Goal: Task Accomplishment & Management: Use online tool/utility

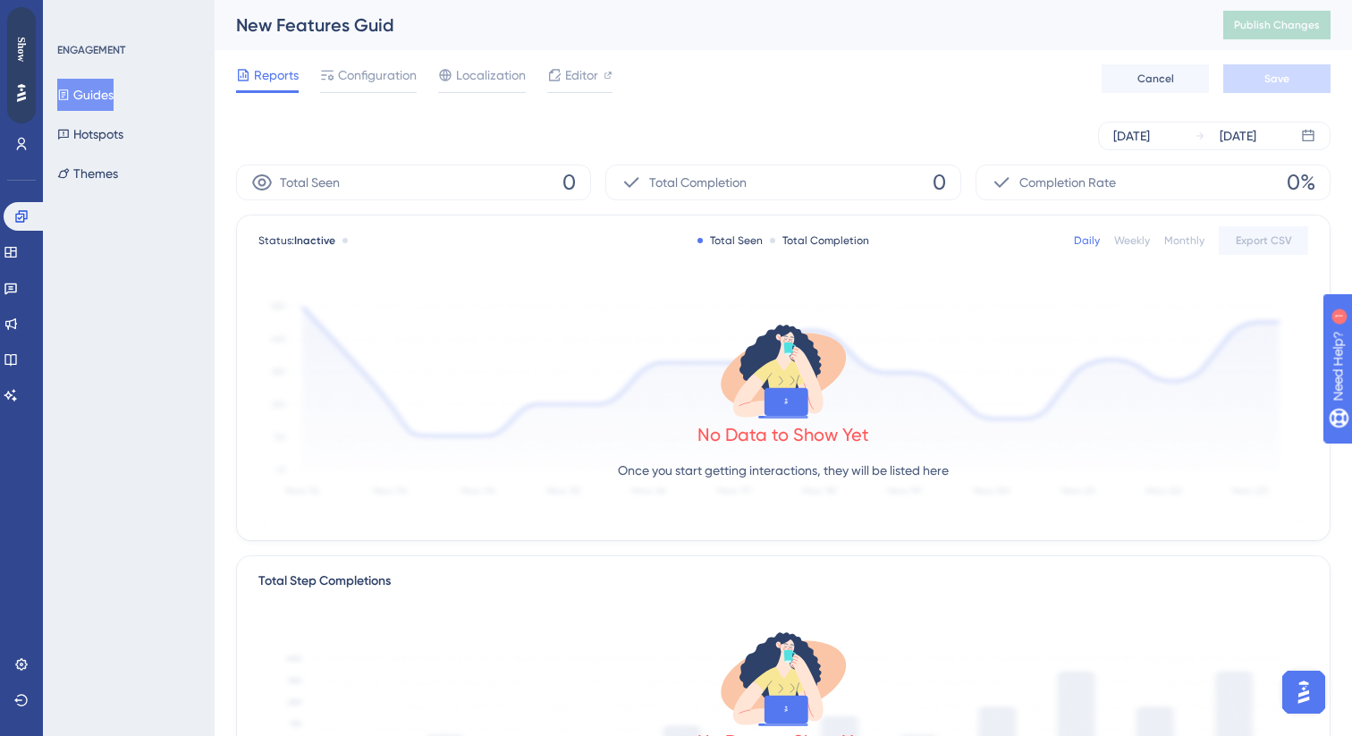
click at [93, 95] on button "Guides" at bounding box center [85, 95] width 56 height 32
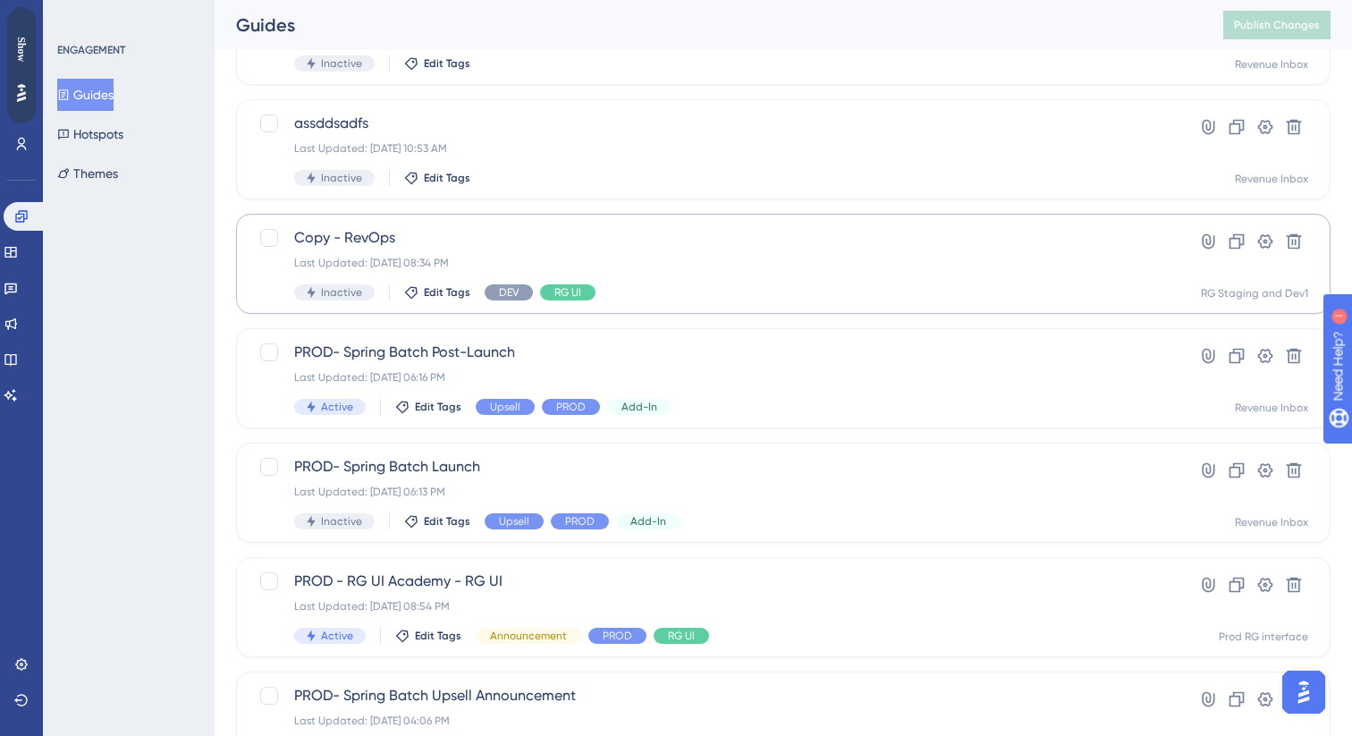
scroll to position [182, 0]
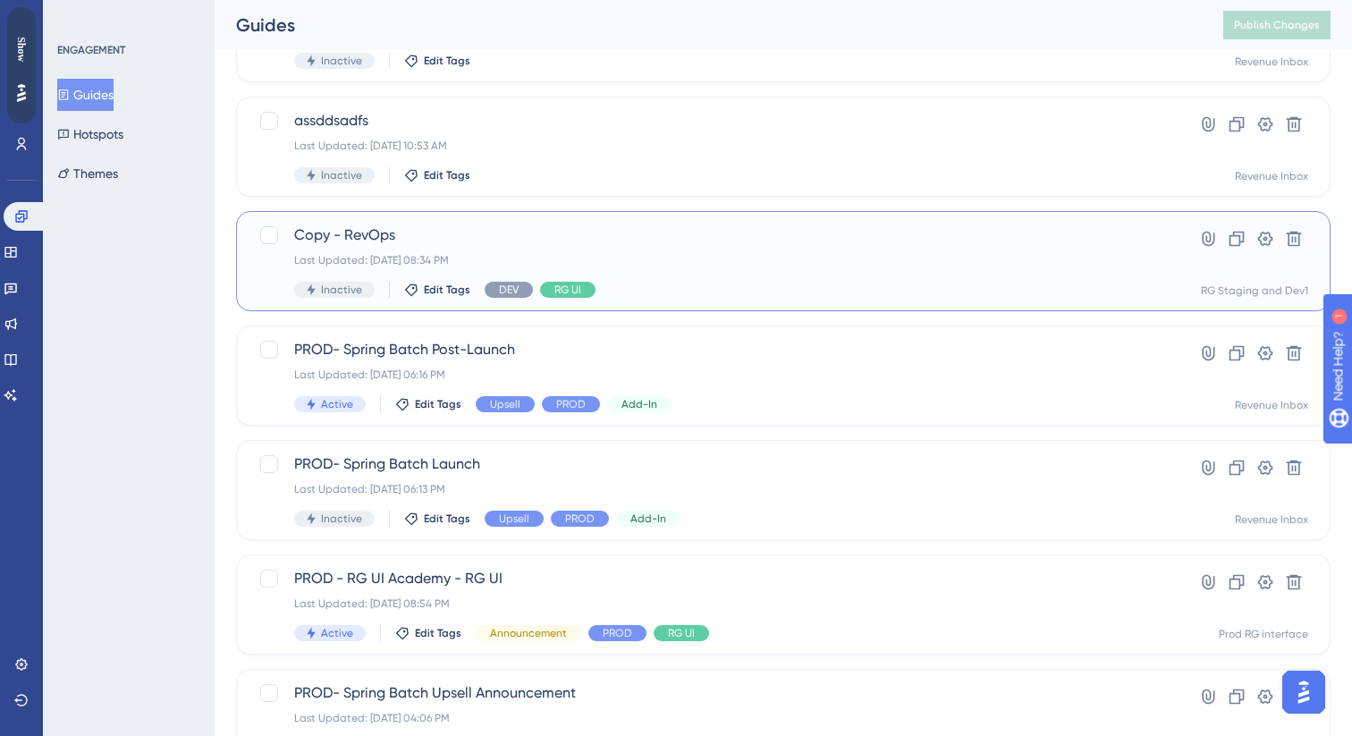
click at [502, 226] on span "Copy - RevOps" at bounding box center [711, 234] width 835 height 21
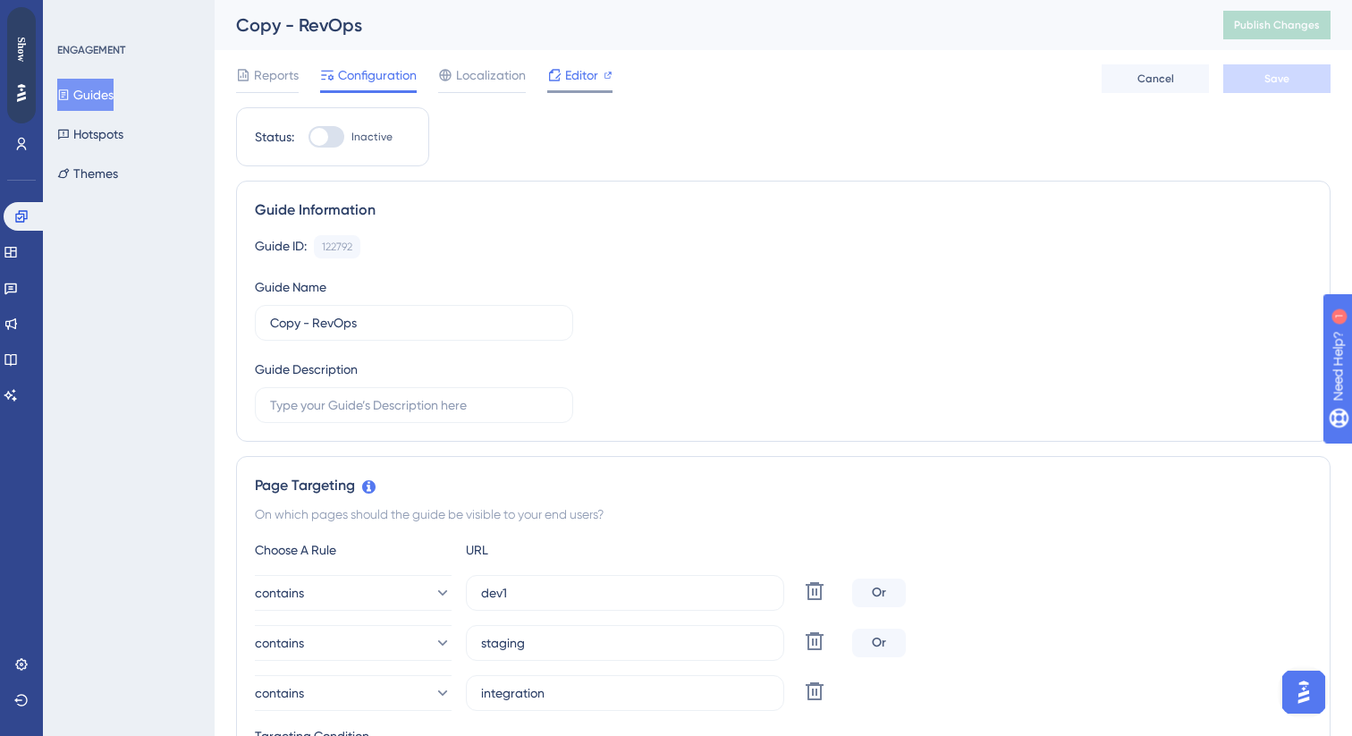
click at [583, 82] on span "Editor" at bounding box center [581, 74] width 33 height 21
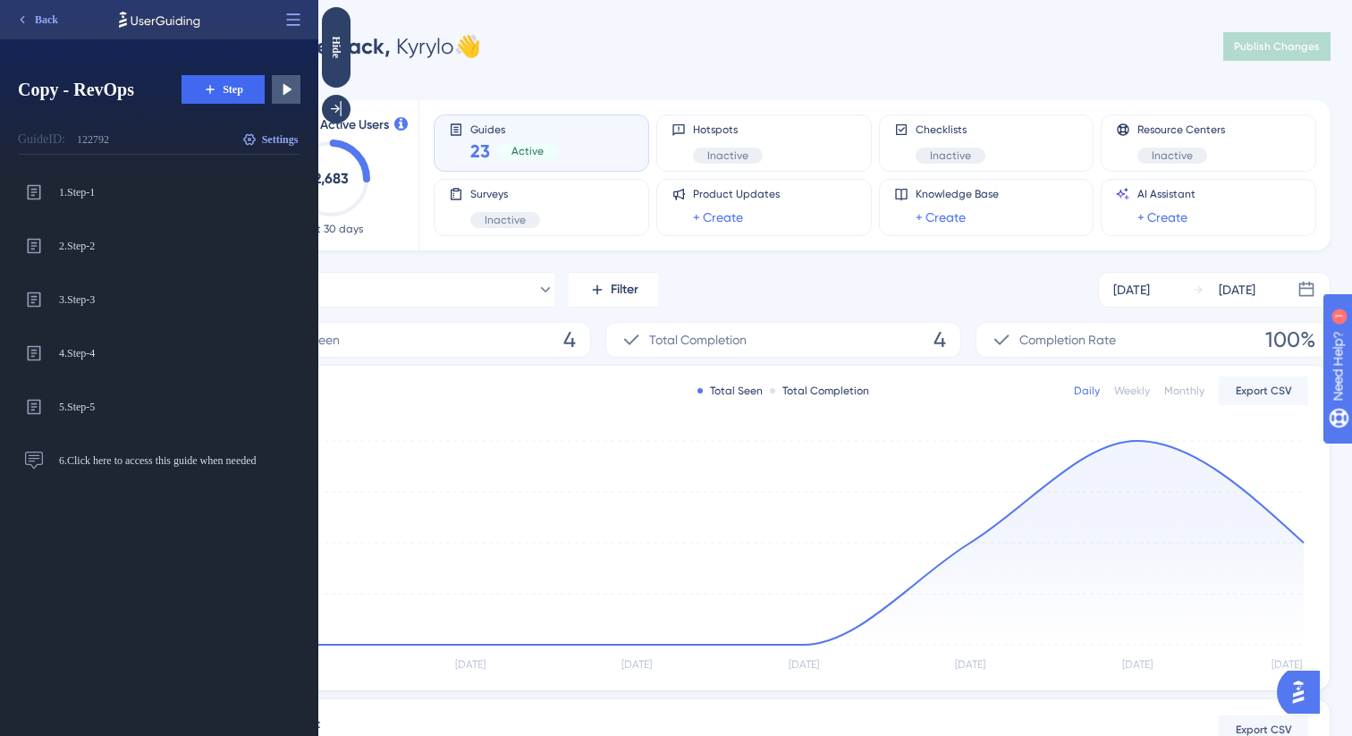
click at [462, 155] on div "Guides 23 Active" at bounding box center [541, 142] width 185 height 41
click at [325, 43] on div "Hide" at bounding box center [336, 47] width 29 height 22
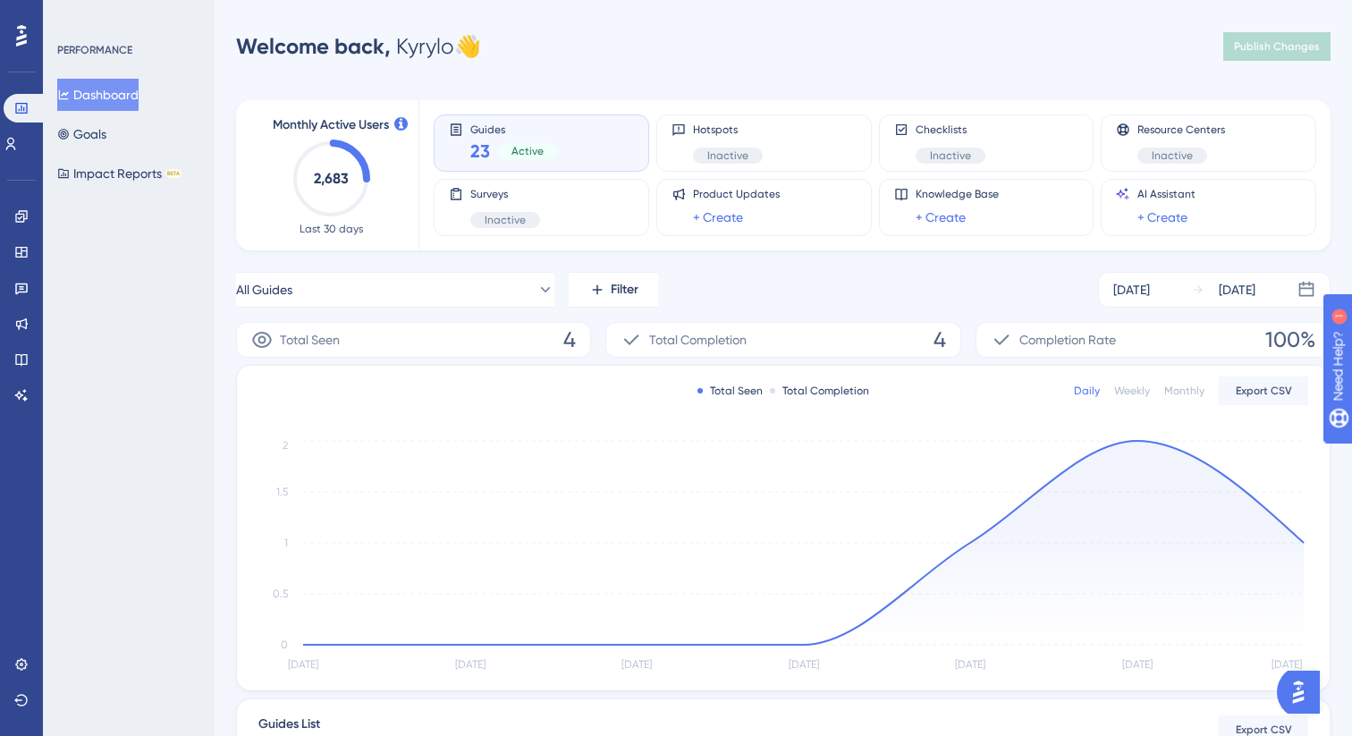
click at [23, 36] on icon at bounding box center [21, 35] width 11 height 21
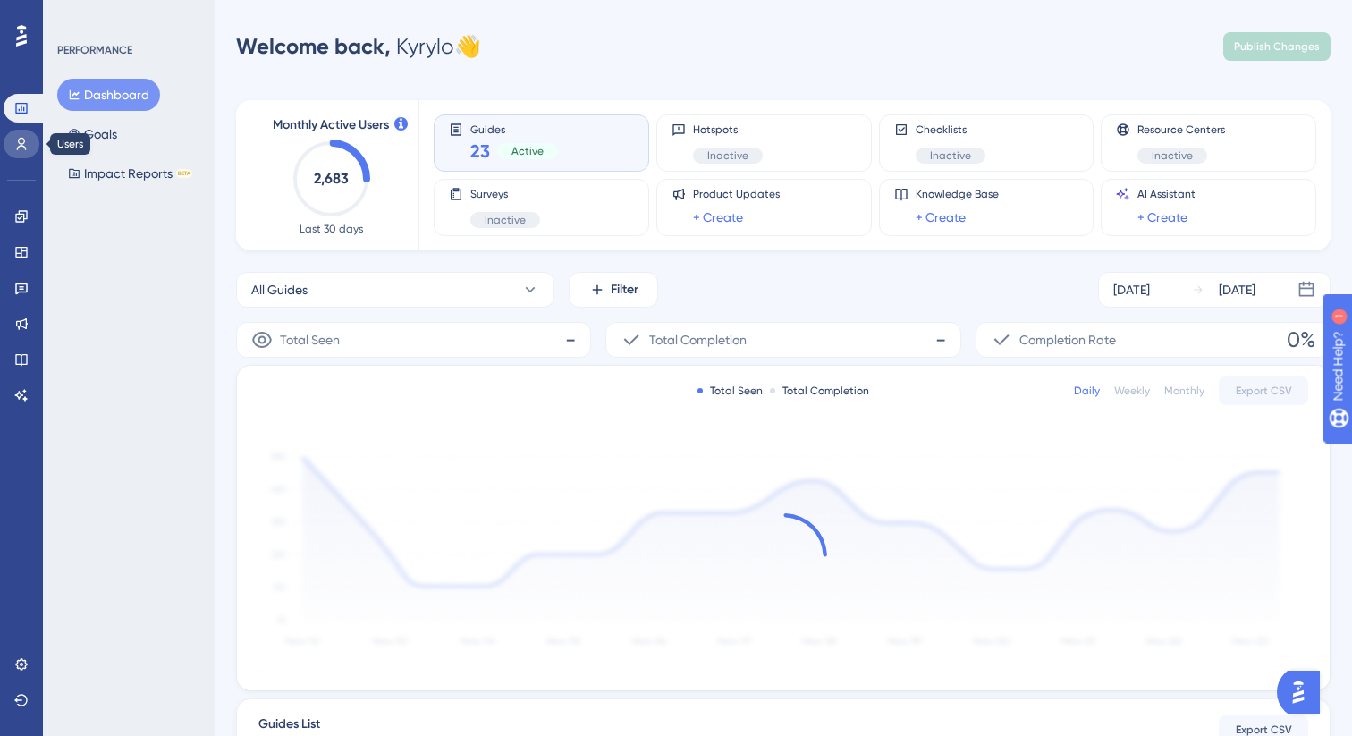
click at [17, 134] on link at bounding box center [22, 144] width 36 height 29
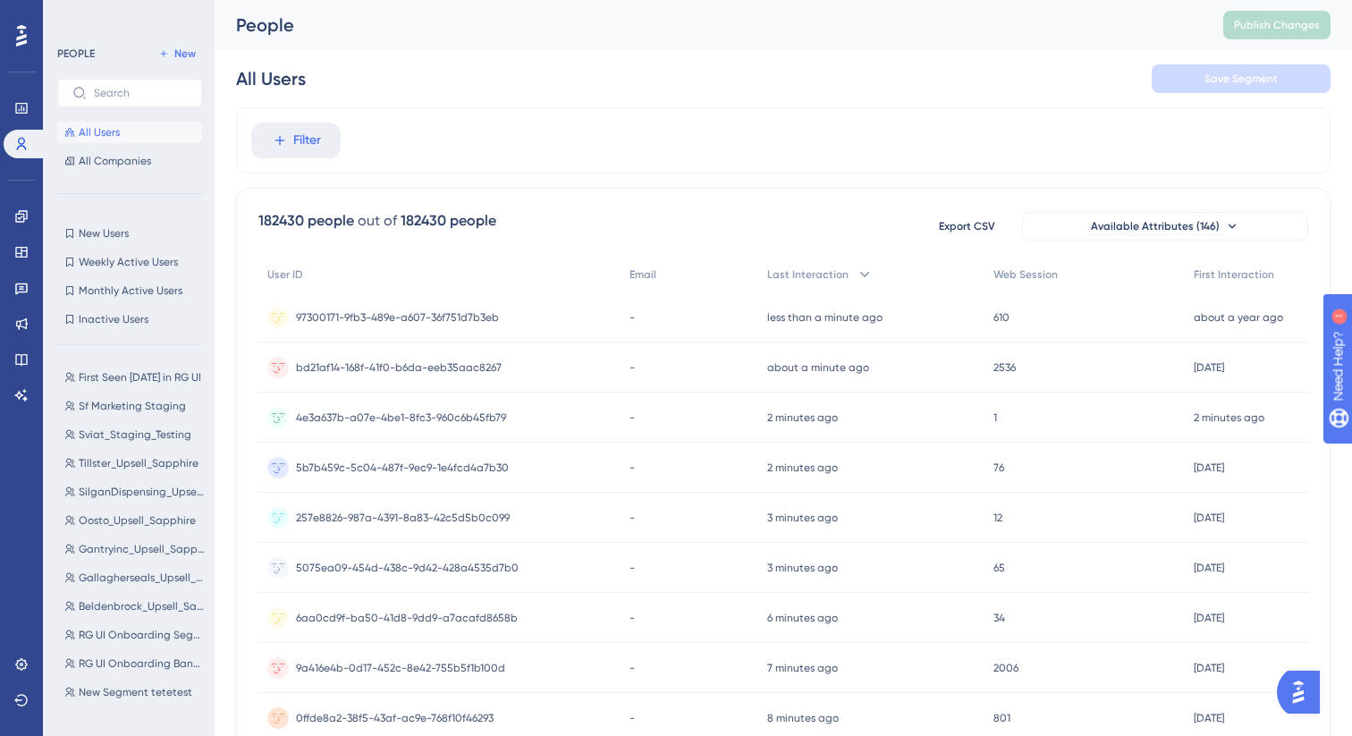
click at [20, 231] on div "Engagement Widgets Feedback Product Updates Knowledge Base AI Assistant" at bounding box center [22, 305] width 36 height 207
click at [20, 220] on icon at bounding box center [21, 216] width 14 height 14
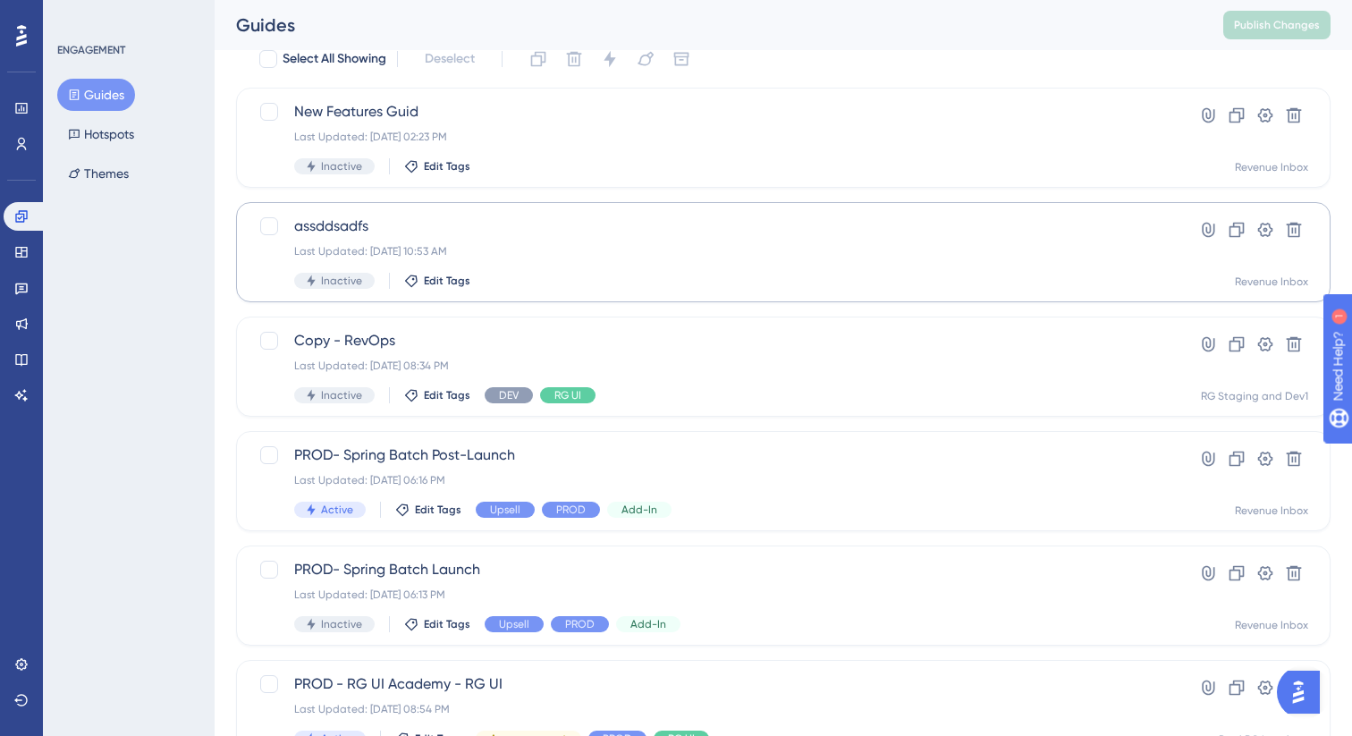
scroll to position [104, 0]
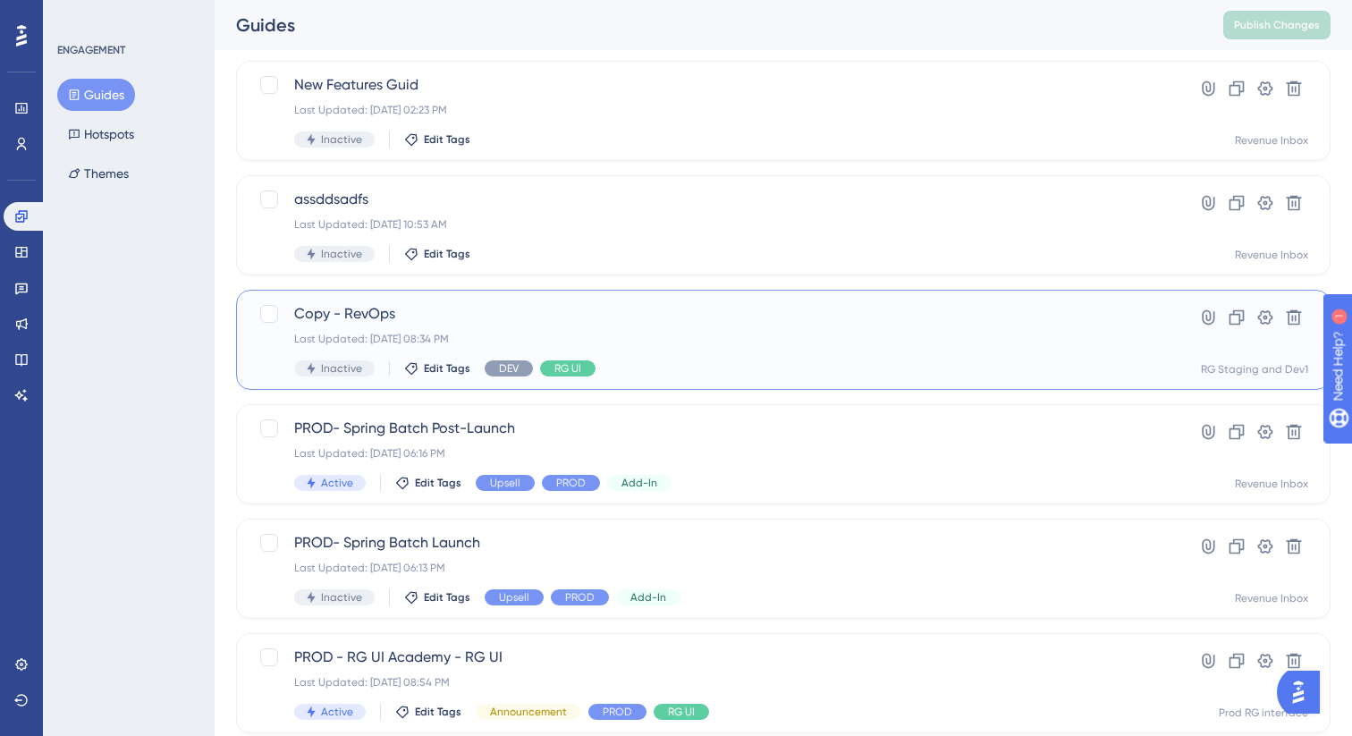
click at [456, 323] on span "Copy - RevOps" at bounding box center [711, 313] width 835 height 21
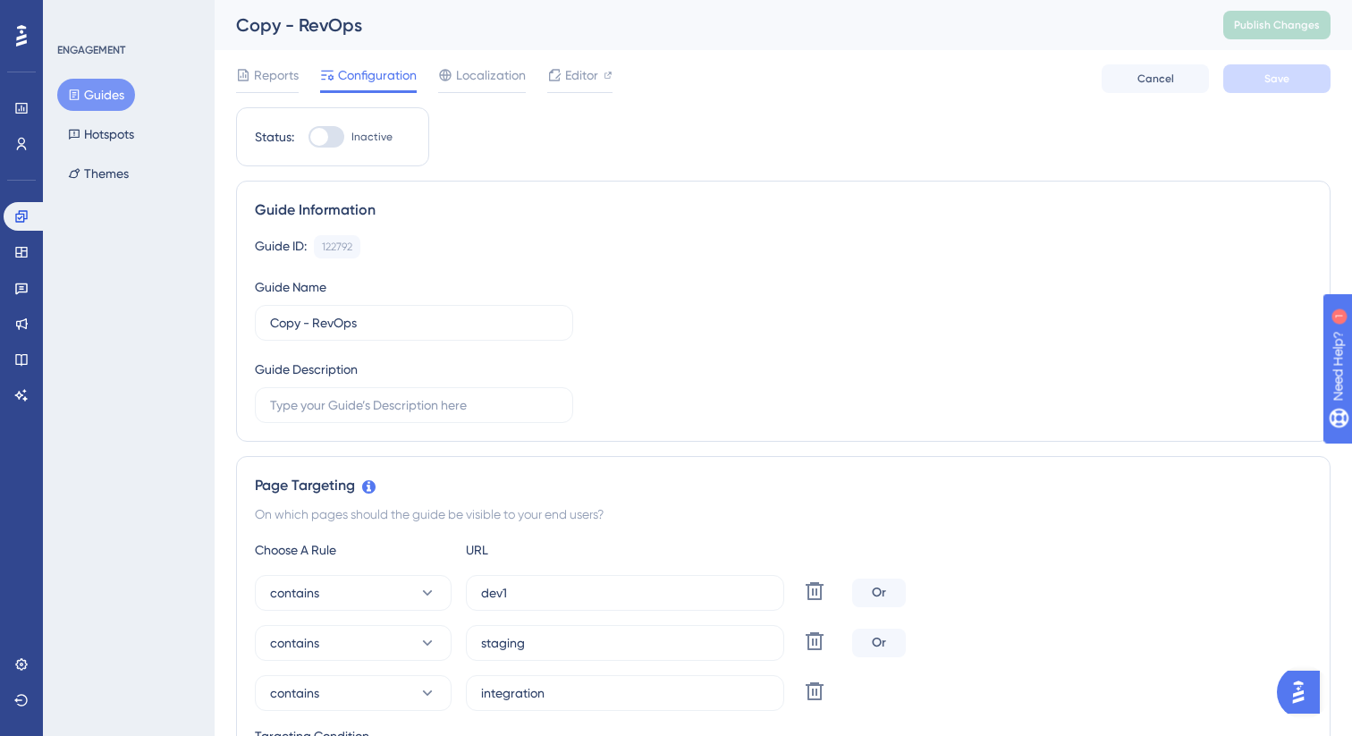
scroll to position [2, 0]
click at [349, 247] on div "122792" at bounding box center [337, 245] width 30 height 14
click at [575, 78] on span "Editor" at bounding box center [581, 73] width 33 height 21
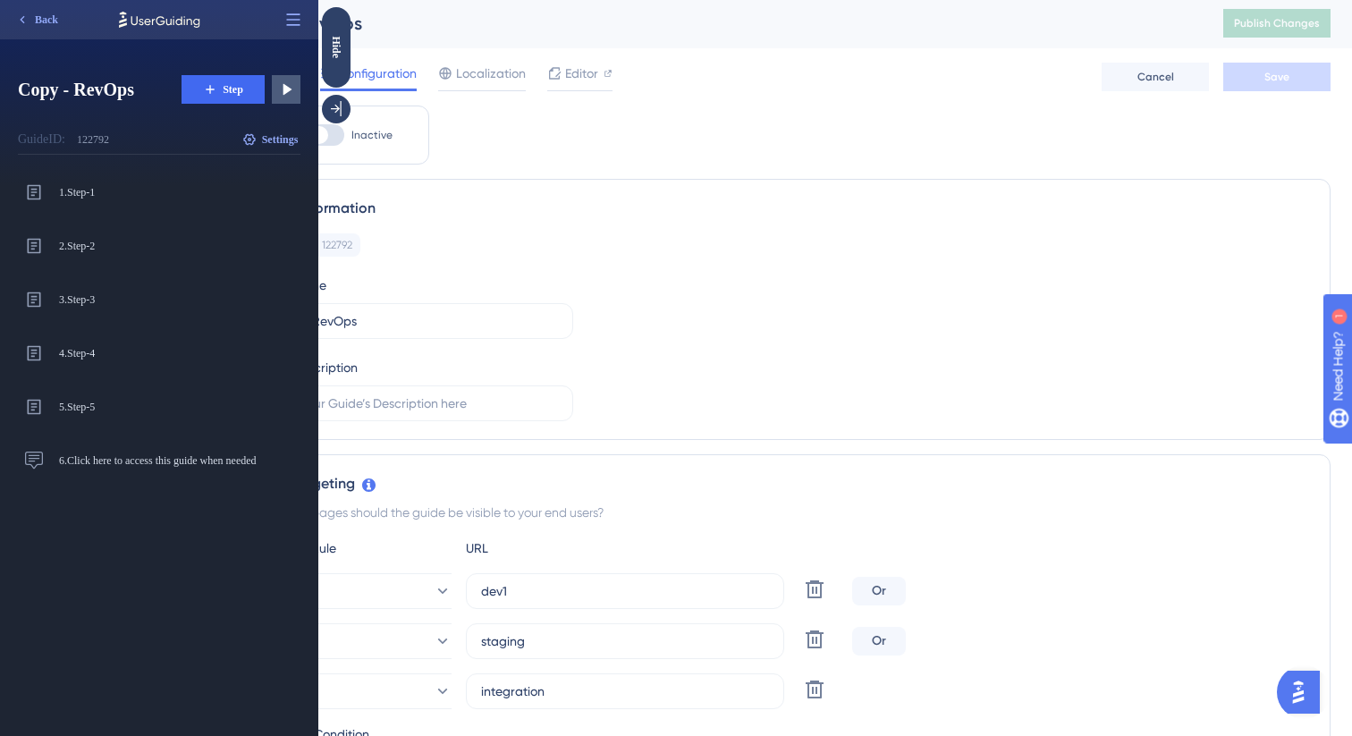
click at [424, 248] on div "Guide ID: 122792 Copy" at bounding box center [783, 244] width 1057 height 23
click at [340, 56] on div "Hide" at bounding box center [336, 47] width 29 height 22
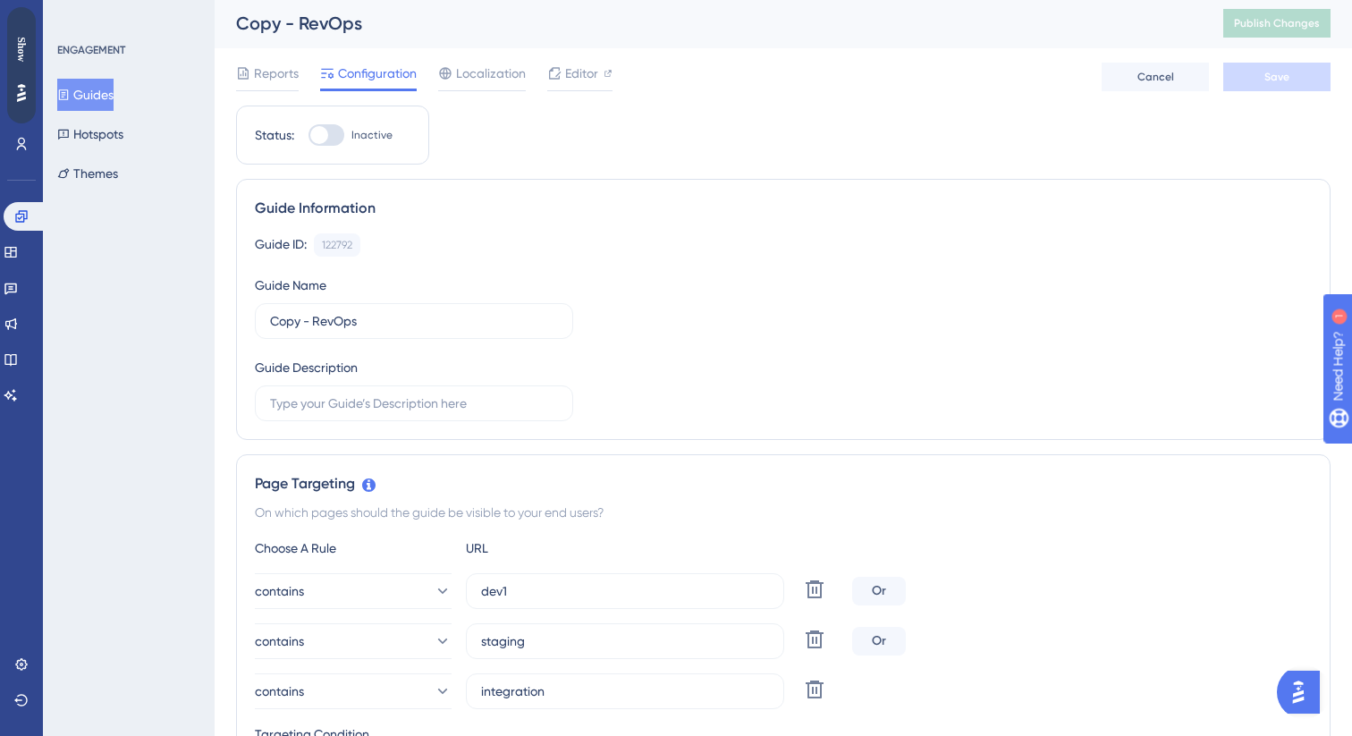
click at [104, 76] on div "ENGAGEMENT Guides Hotspots Themes" at bounding box center [129, 116] width 145 height 147
click at [114, 89] on button "Guides" at bounding box center [85, 95] width 56 height 32
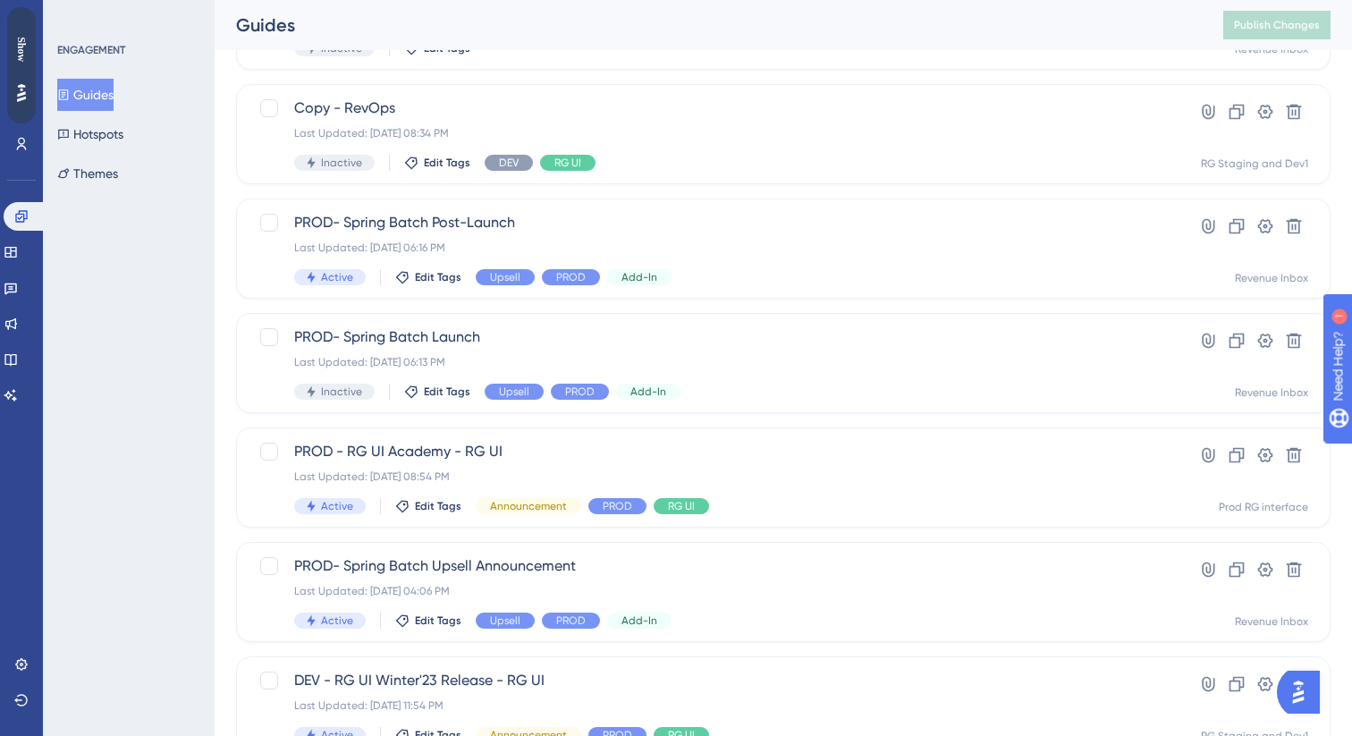
scroll to position [308, 0]
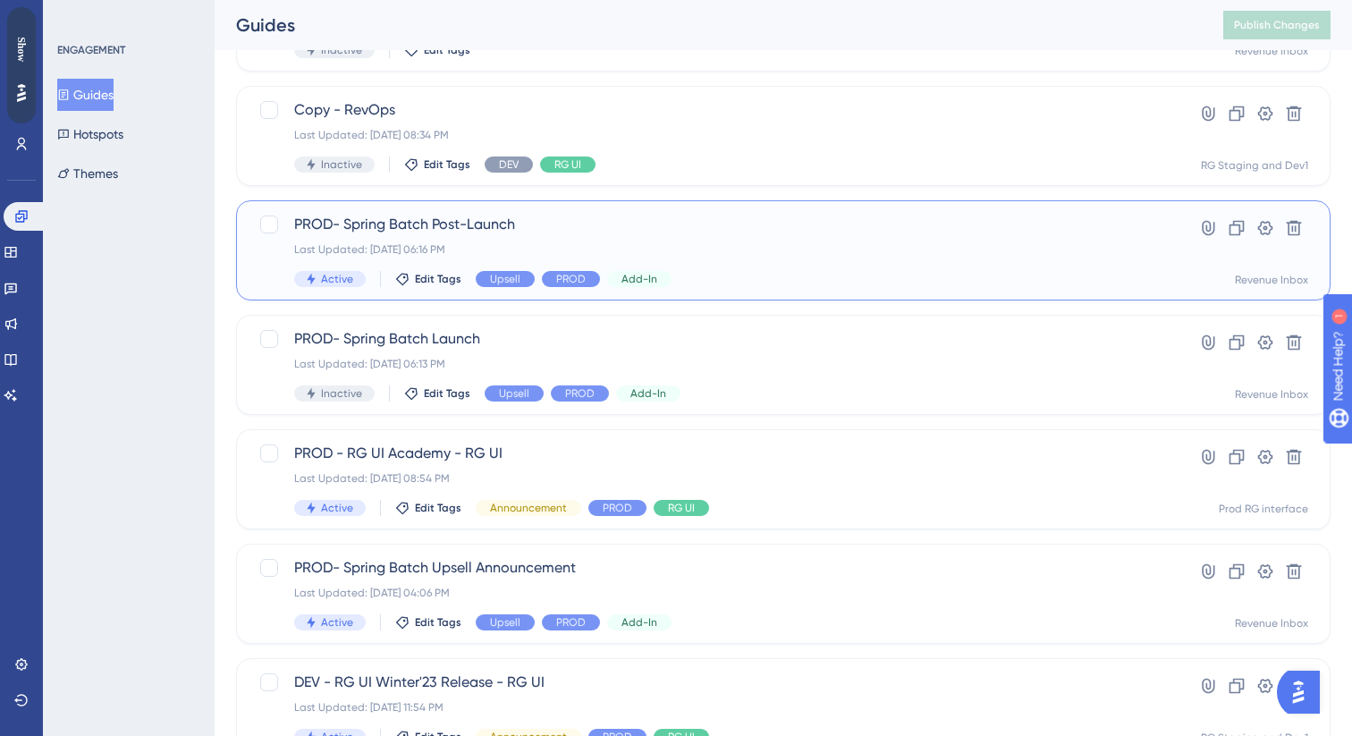
click at [571, 219] on span "PROD- Spring Batch Post-Launch" at bounding box center [711, 224] width 835 height 21
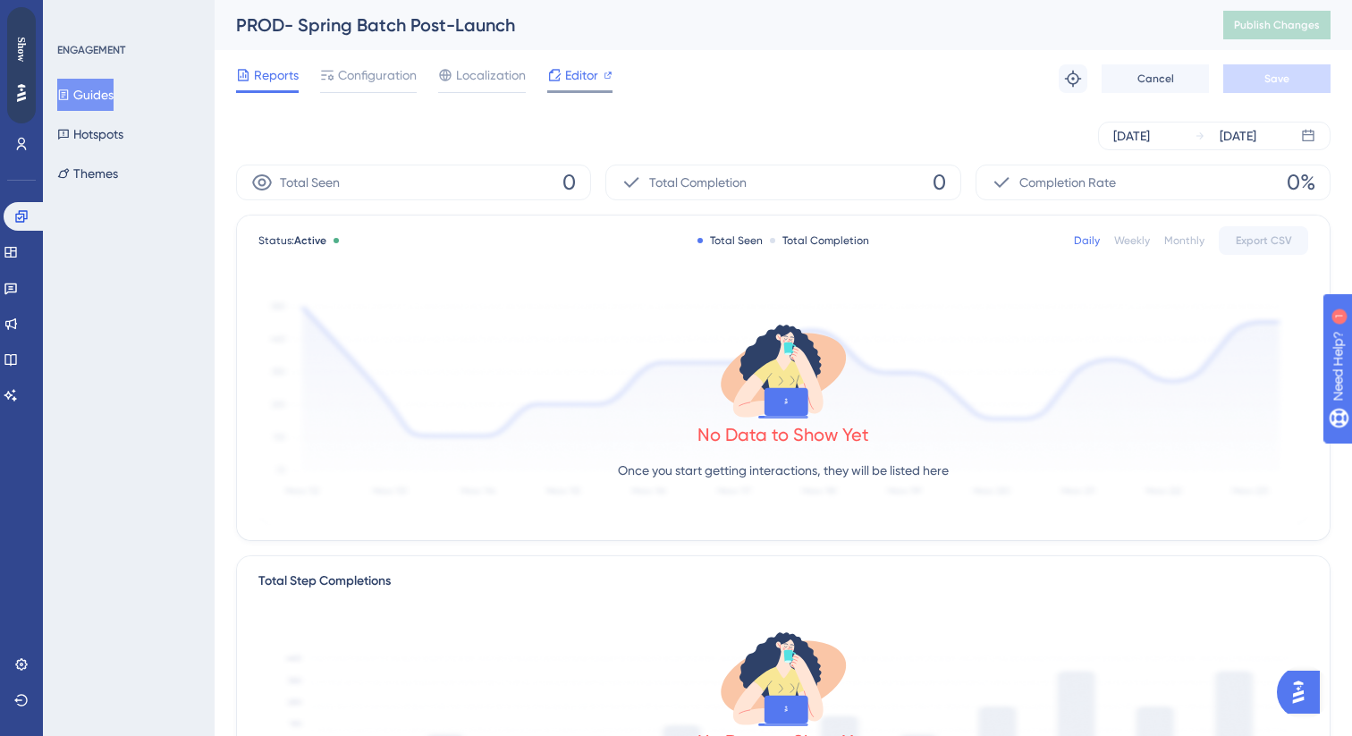
click at [570, 77] on span "Editor" at bounding box center [581, 74] width 33 height 21
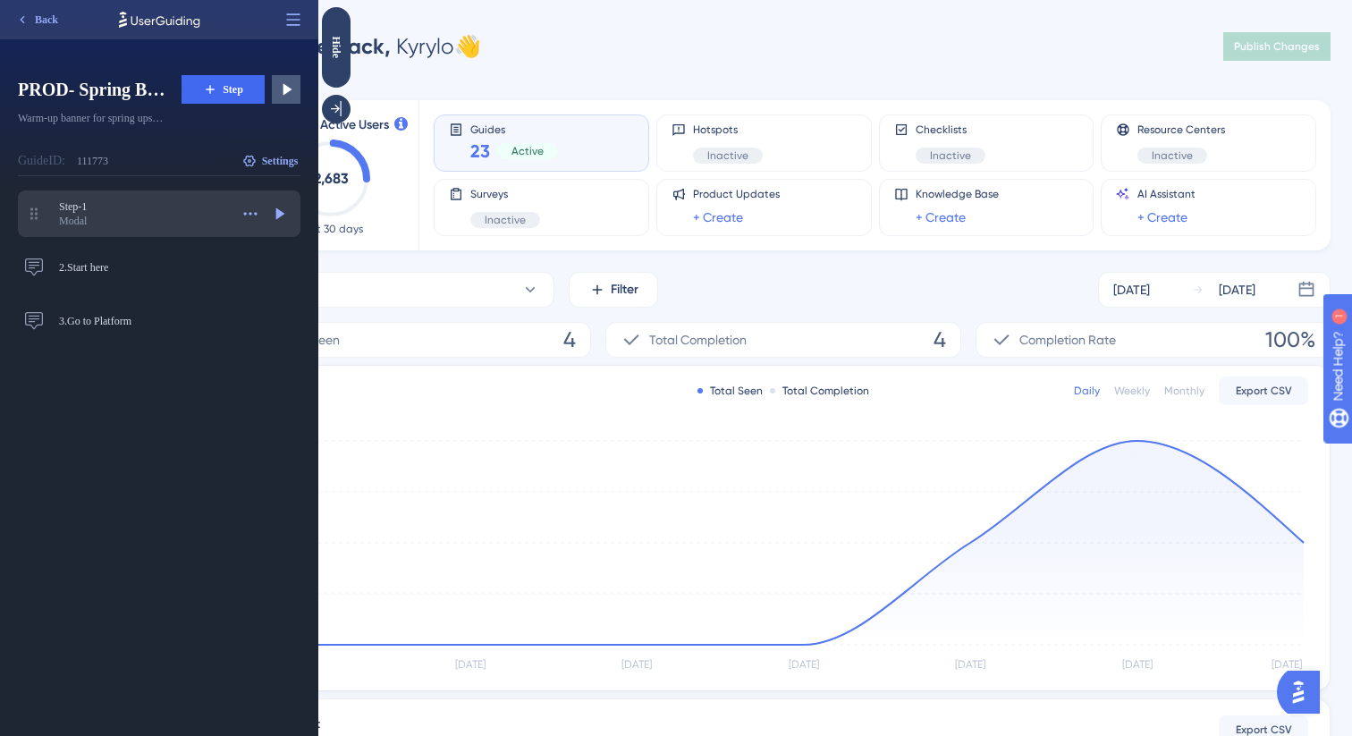
click at [167, 215] on div "Modal" at bounding box center [144, 221] width 170 height 14
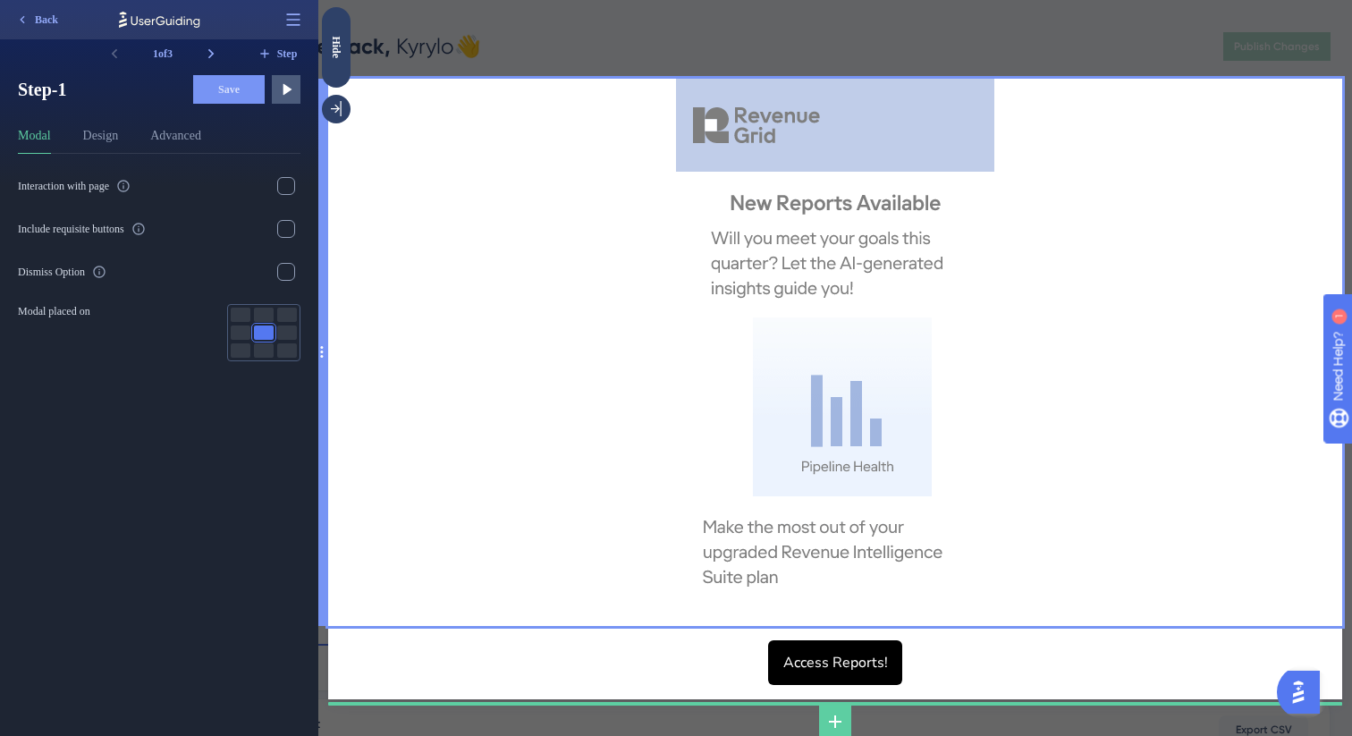
scroll to position [68, 0]
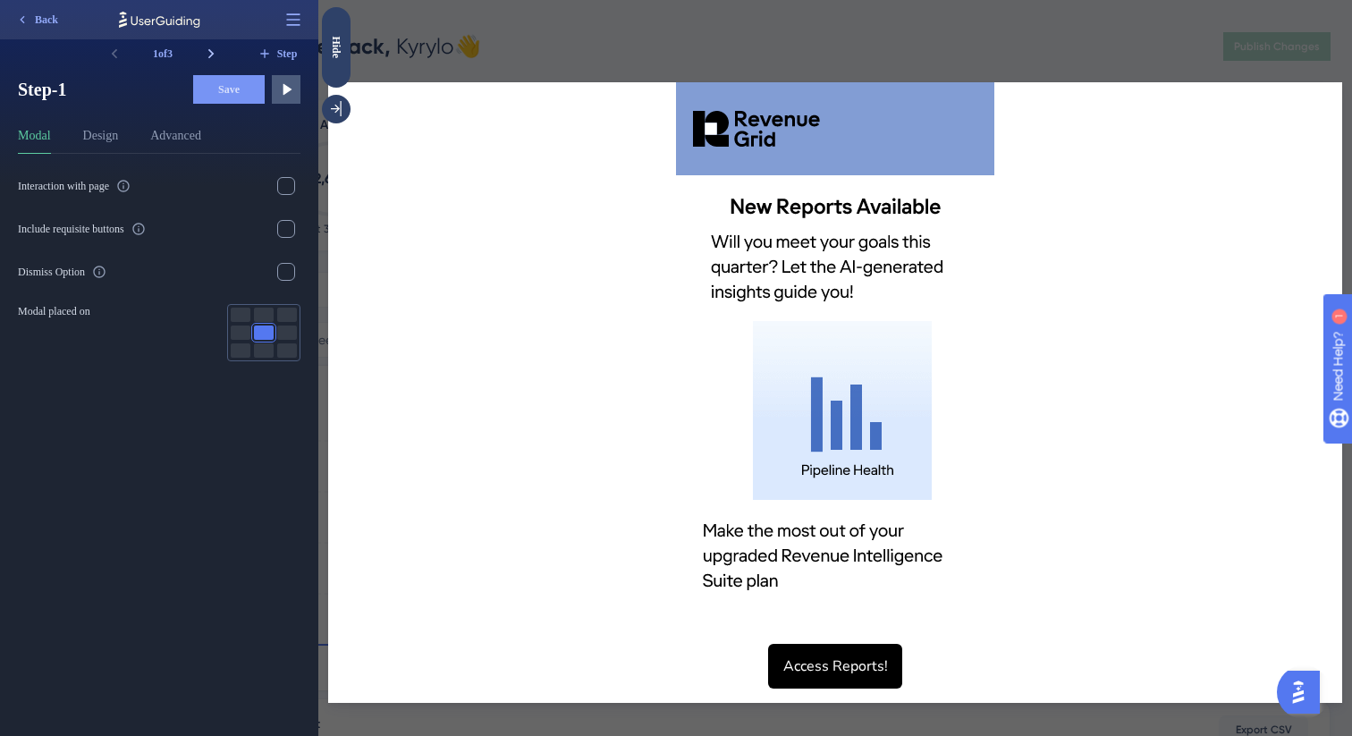
click at [206, 55] on icon at bounding box center [211, 54] width 18 height 18
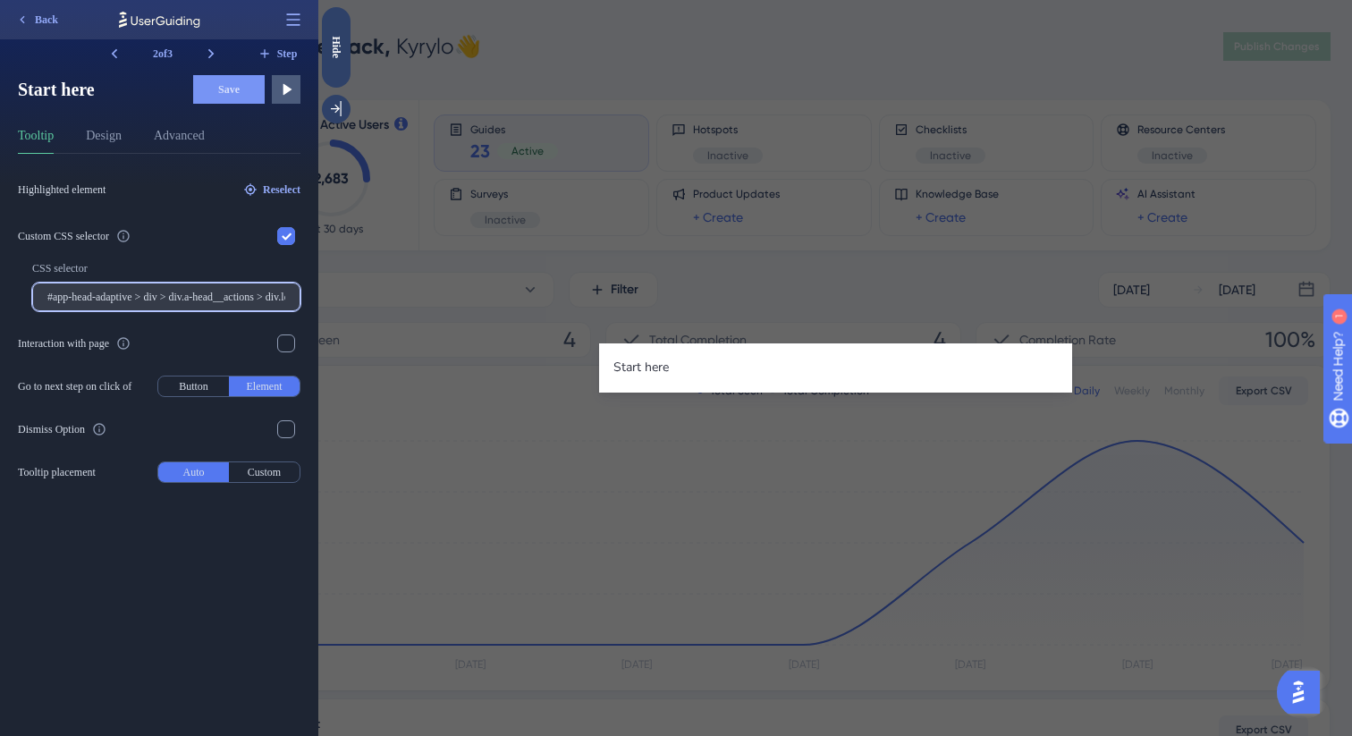
click at [224, 296] on input "#app-head-adaptive > div > div.a-head__actions > div.left--e3HM9 > div > button…" at bounding box center [166, 297] width 238 height 13
click at [96, 295] on input "#app-head-adaptive > div > div.a-head__actions > div.left--e3HM9 > div > button…" at bounding box center [166, 297] width 238 height 13
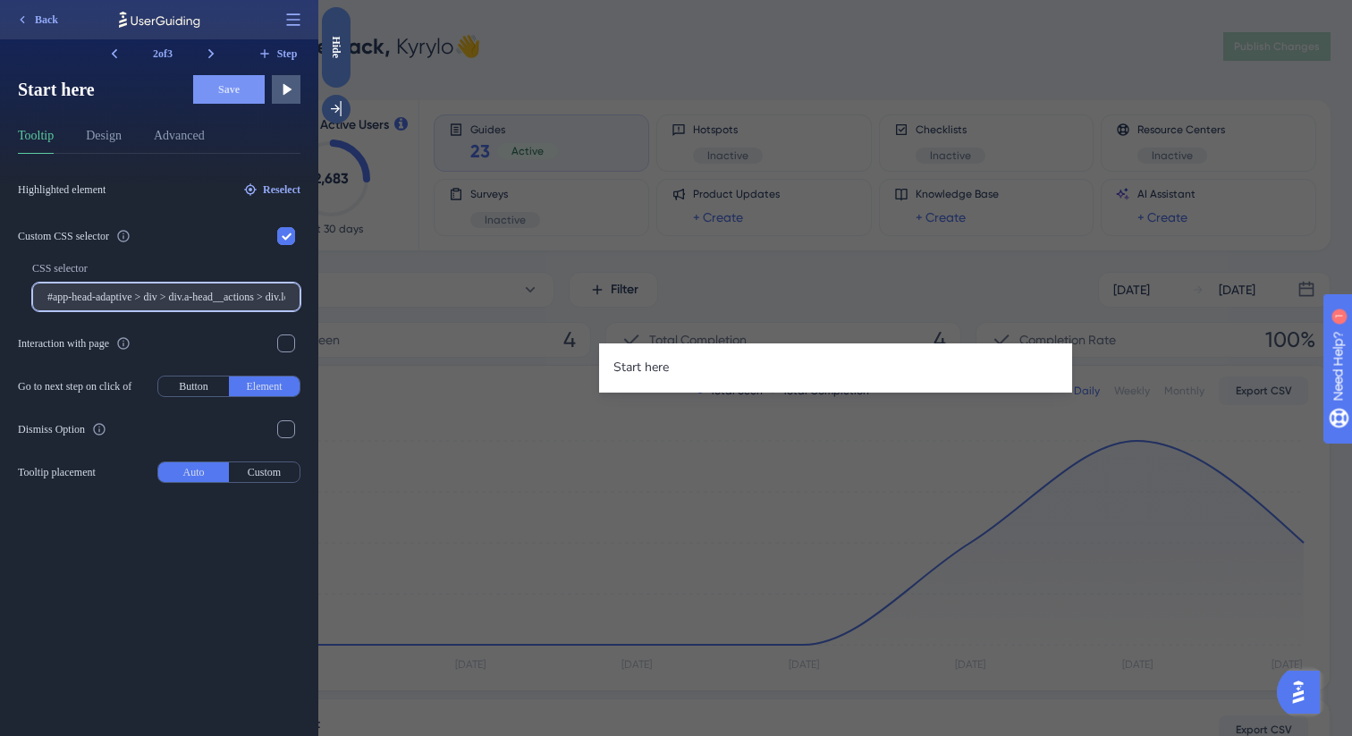
click at [96, 295] on input "#app-head-adaptive > div > div.a-head__actions > div.left--e3HM9 > div > button…" at bounding box center [166, 297] width 238 height 13
click at [213, 50] on icon at bounding box center [211, 54] width 18 height 18
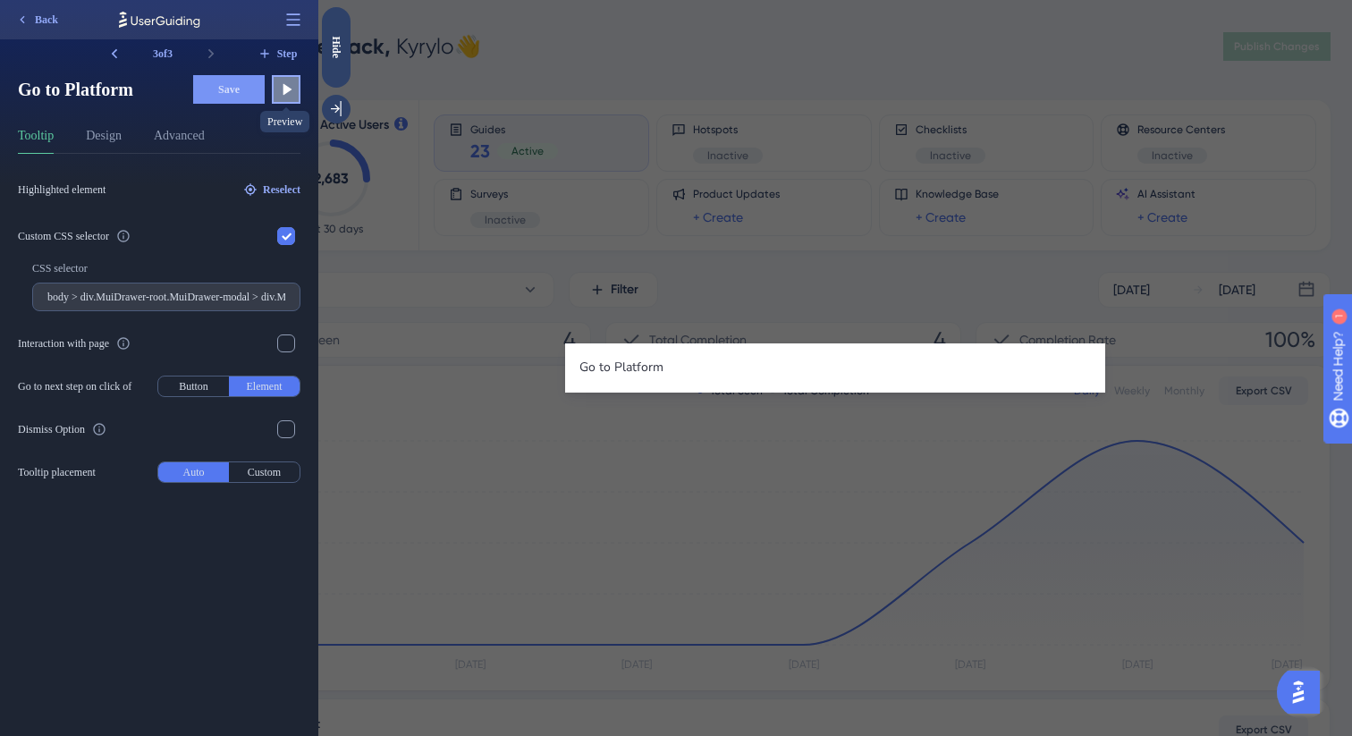
drag, startPoint x: 288, startPoint y: 90, endPoint x: 366, endPoint y: 182, distance: 120.5
click at [288, 90] on icon at bounding box center [287, 90] width 9 height 12
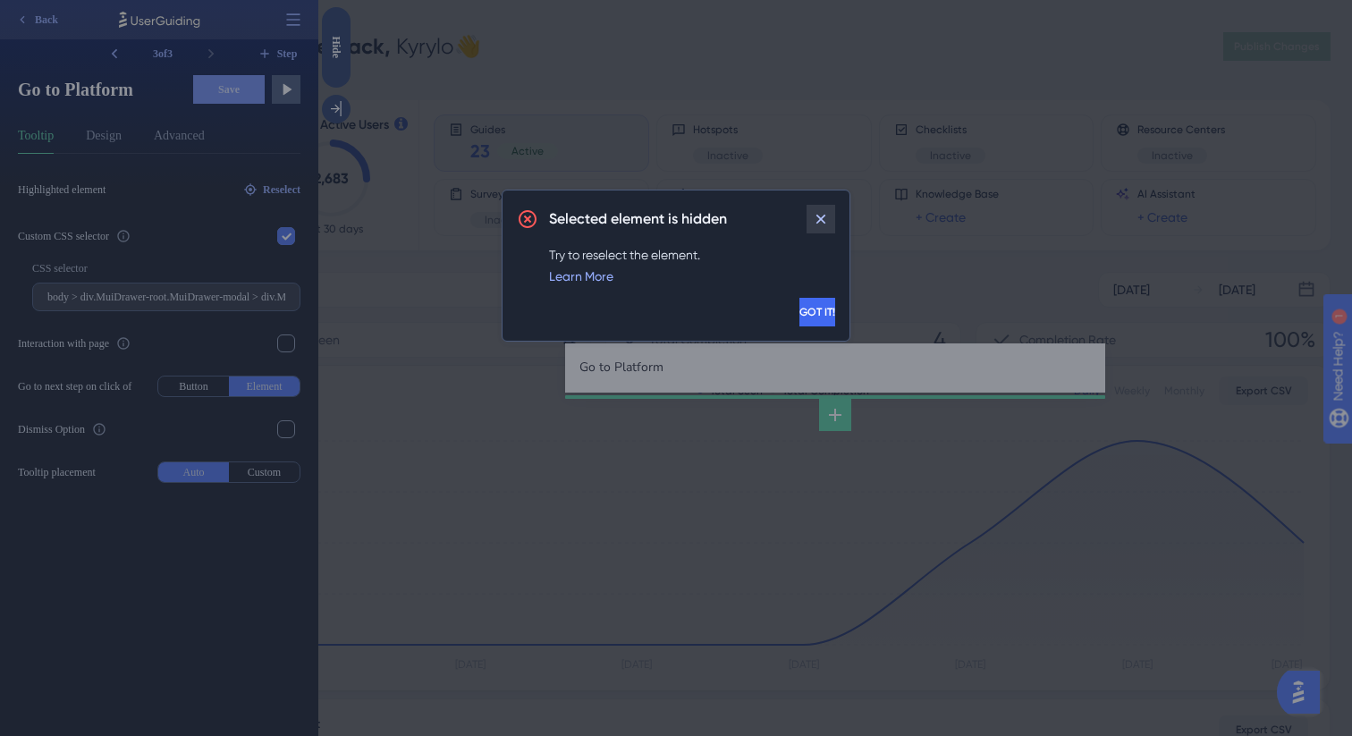
click at [819, 217] on icon at bounding box center [821, 219] width 18 height 18
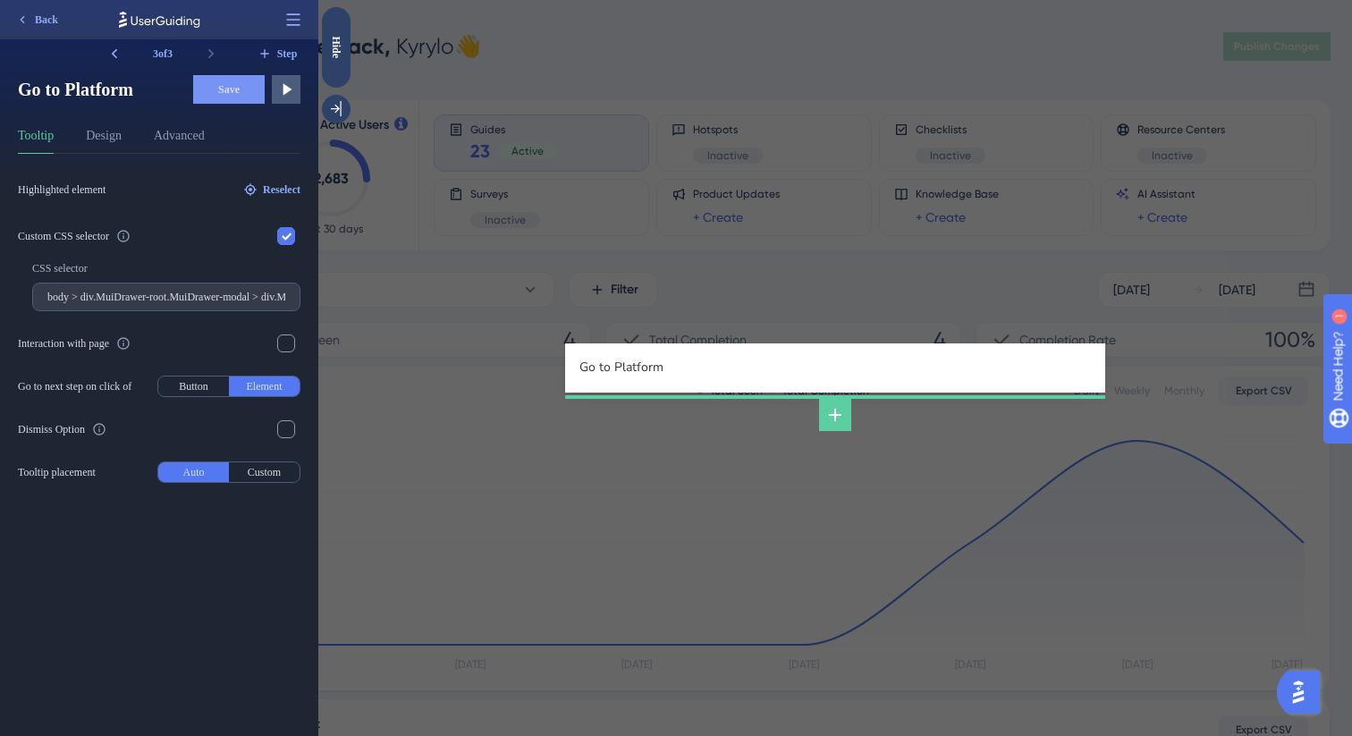
click at [819, 217] on div at bounding box center [835, 236] width 540 height 215
click at [332, 51] on div "Hide" at bounding box center [336, 47] width 29 height 22
